Goal: Task Accomplishment & Management: Complete application form

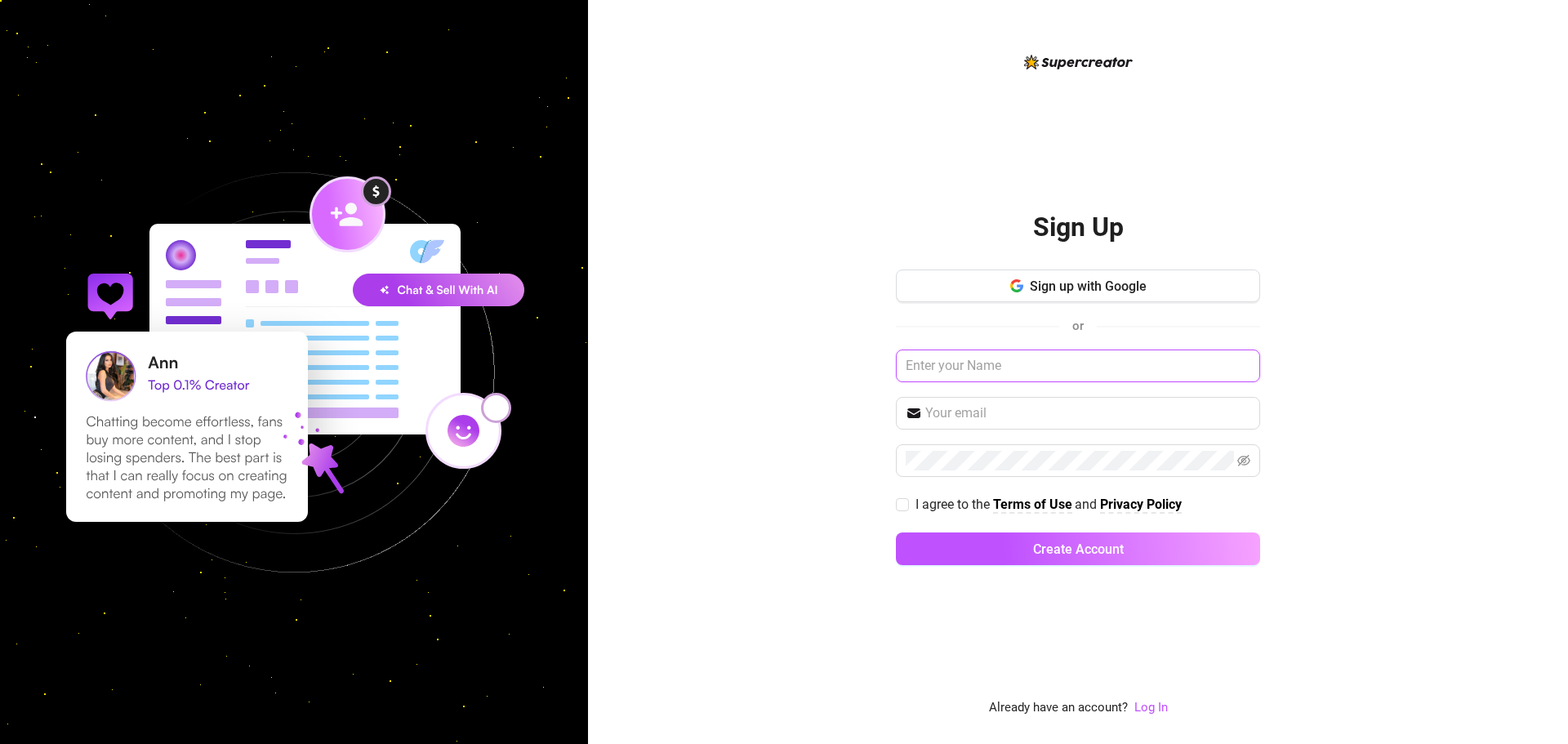
click at [1006, 371] on input "text" at bounding box center [1078, 366] width 364 height 33
click at [956, 370] on input "text" at bounding box center [1078, 366] width 364 height 33
click at [993, 422] on input "text" at bounding box center [1087, 413] width 325 height 20
paste input "[EMAIL_ADDRESS][DOMAIN_NAME]"
type input "[EMAIL_ADDRESS][DOMAIN_NAME]"
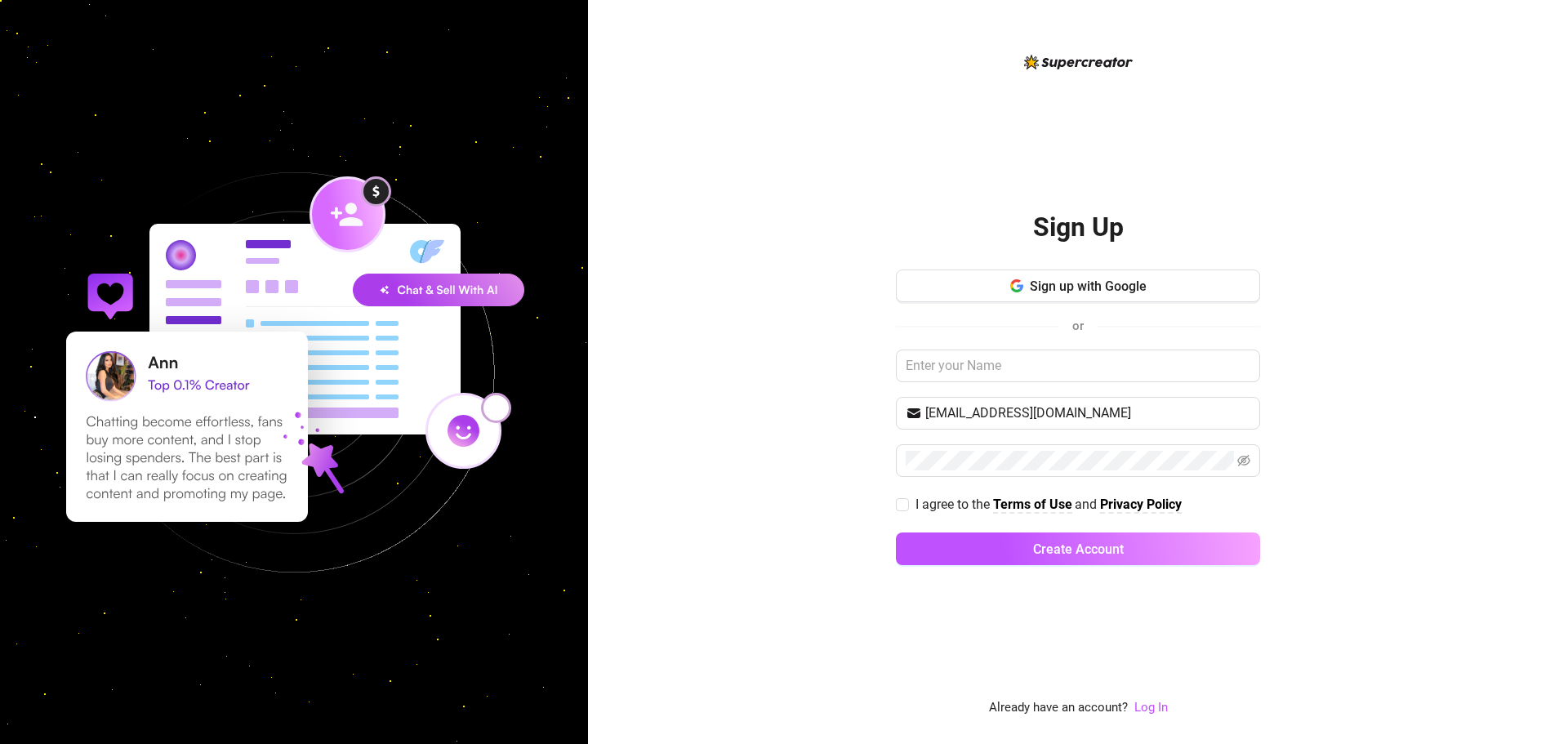
drag, startPoint x: 1152, startPoint y: 709, endPoint x: 1300, endPoint y: 690, distance: 149.2
click at [1152, 709] on link "Log In" at bounding box center [1150, 707] width 34 height 15
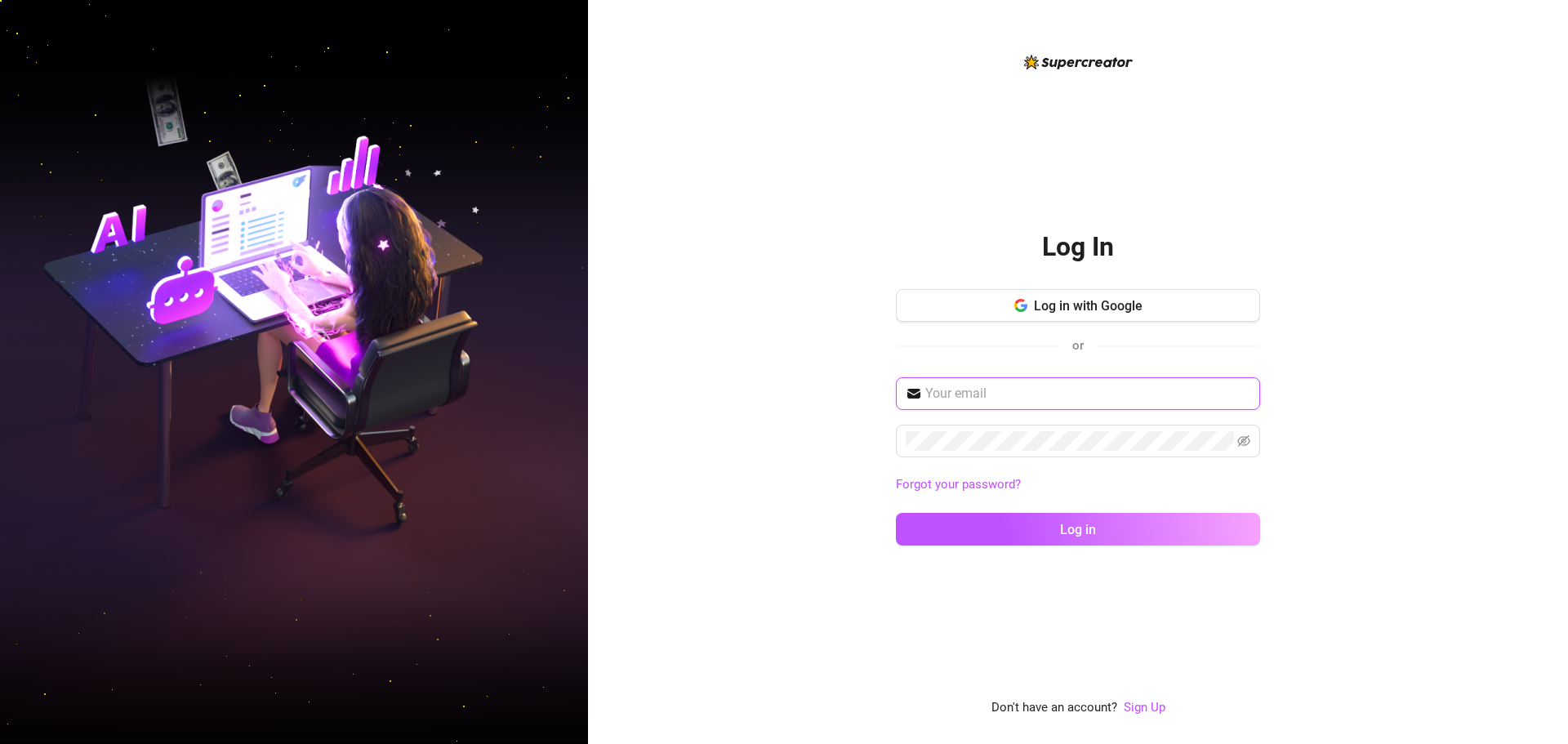
click at [1021, 400] on input "text" at bounding box center [1087, 394] width 325 height 20
click at [1017, 394] on input "text" at bounding box center [1087, 394] width 325 height 20
paste input "[EMAIL_ADDRESS][DOMAIN_NAME]"
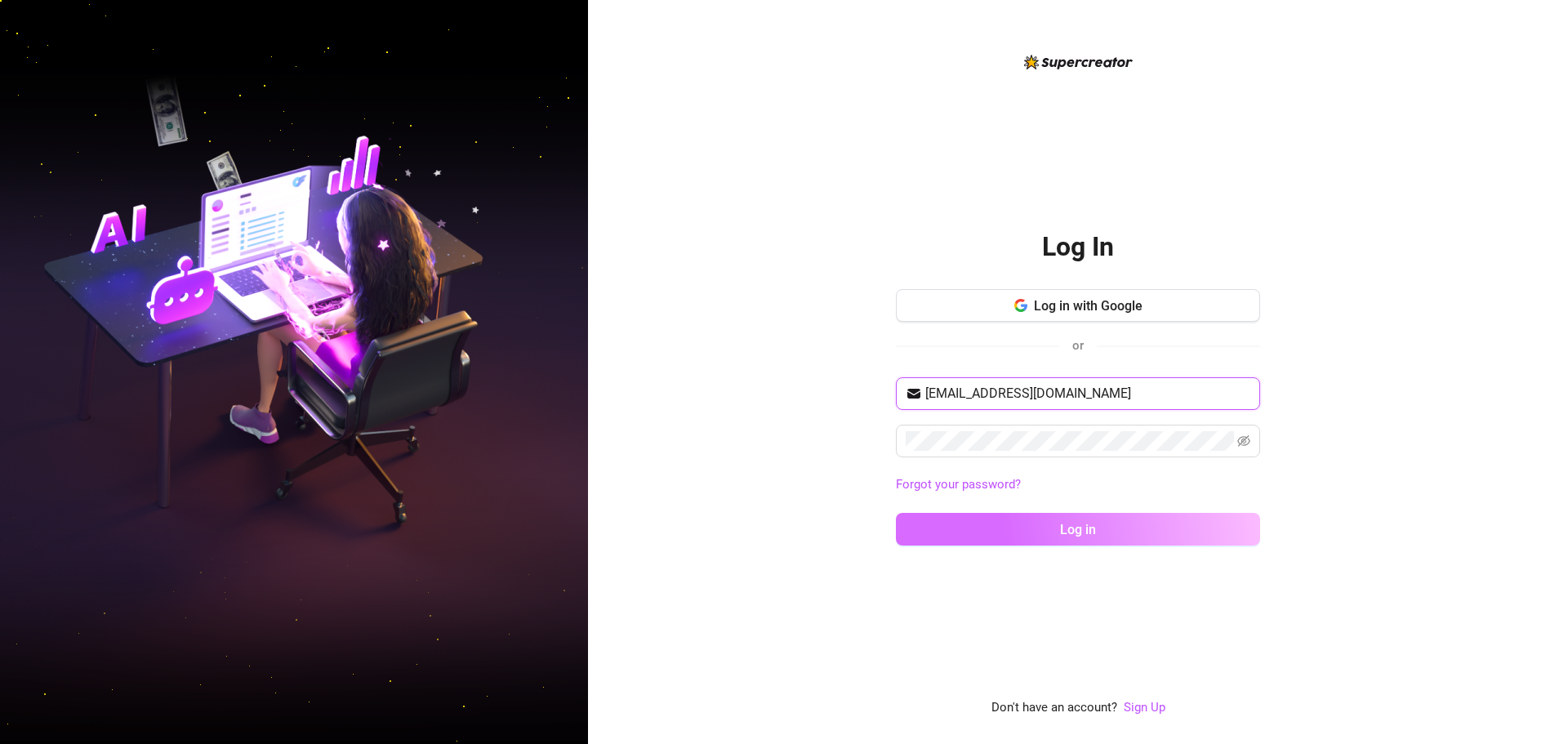
type input "[EMAIL_ADDRESS][DOMAIN_NAME]"
click at [1194, 532] on button "Log in" at bounding box center [1078, 529] width 364 height 33
